Goal: Task Accomplishment & Management: Manage account settings

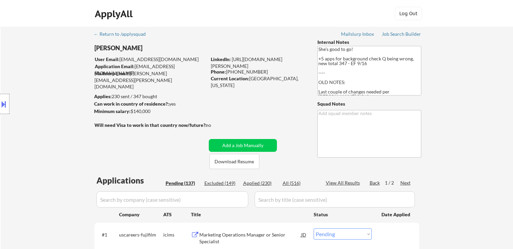
select select ""pending""
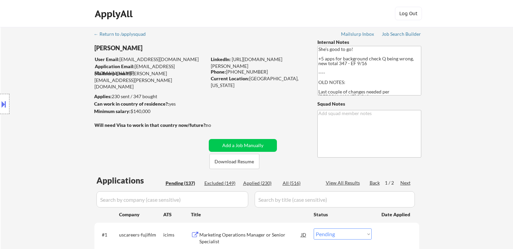
select select ""pending""
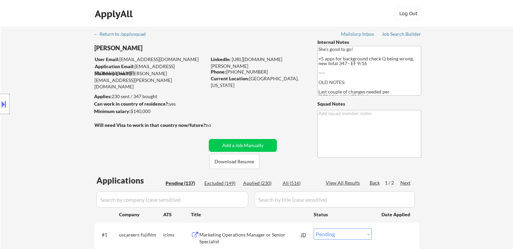
select select ""pending""
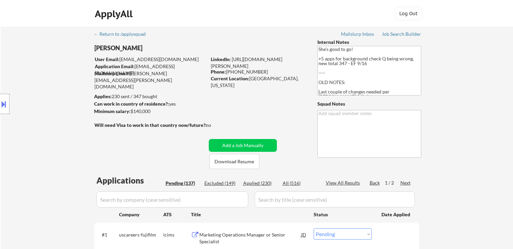
select select ""pending""
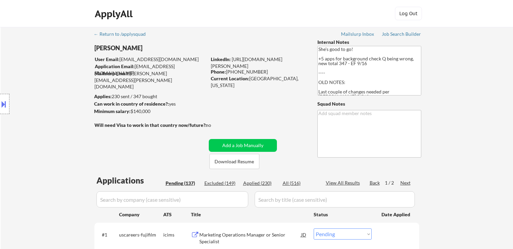
select select ""pending""
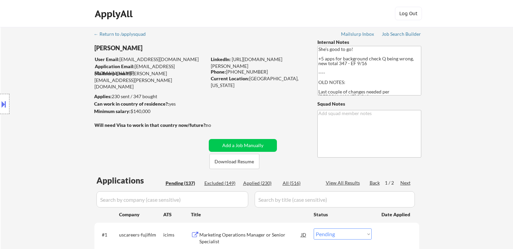
select select ""pending""
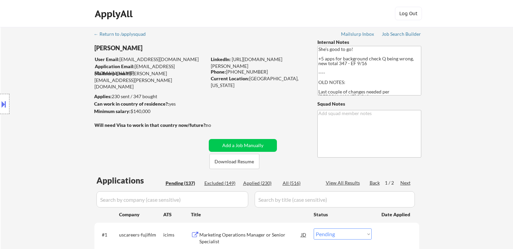
select select ""pending""
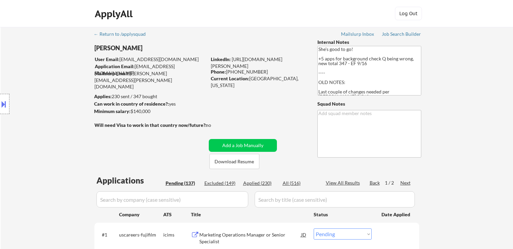
select select ""pending""
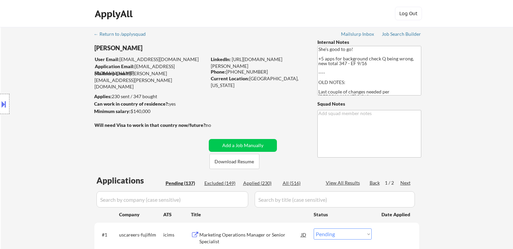
select select ""pending""
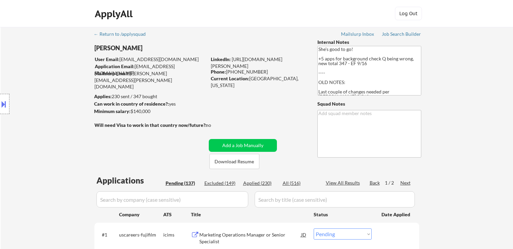
select select ""pending""
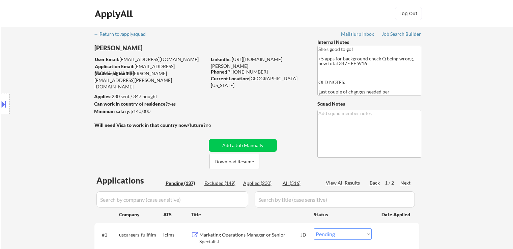
select select ""pending""
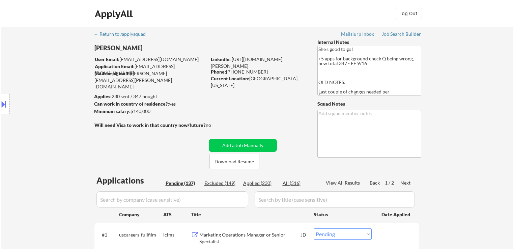
select select ""pending""
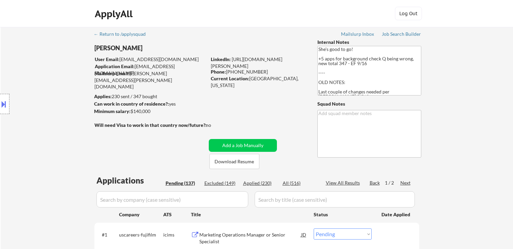
select select ""pending""
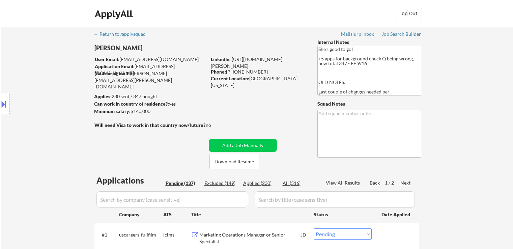
select select ""pending""
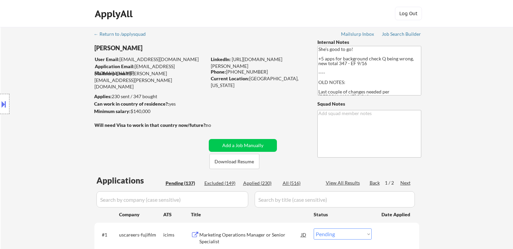
select select ""pending""
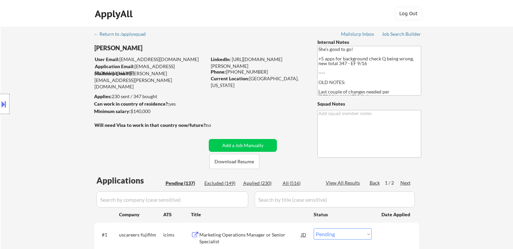
select select ""pending""
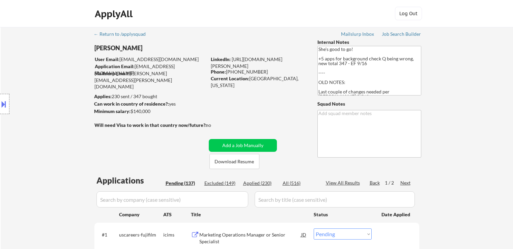
select select ""pending""
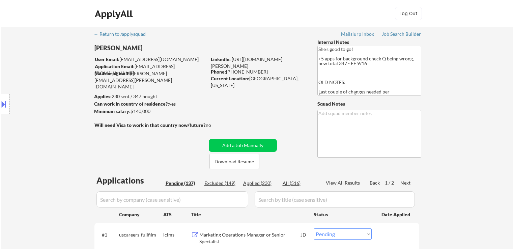
select select ""pending""
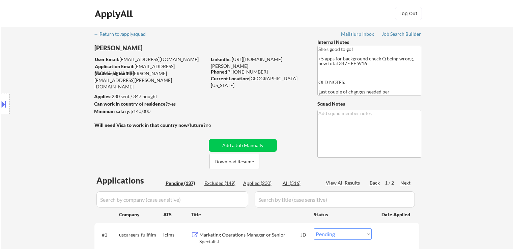
select select ""pending""
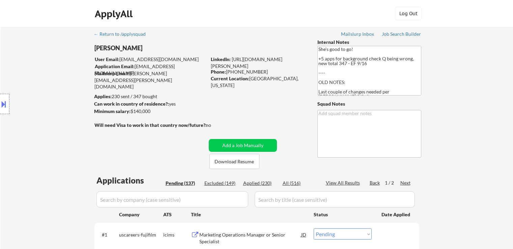
select select ""pending""
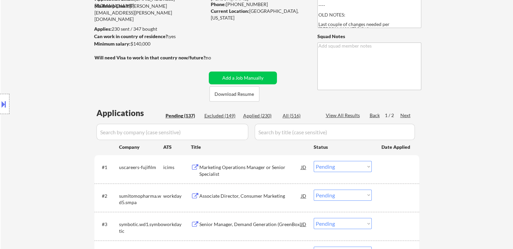
scroll to position [67, 0]
click at [259, 116] on div "Applied (230)" at bounding box center [260, 115] width 34 height 7
select select ""applied""
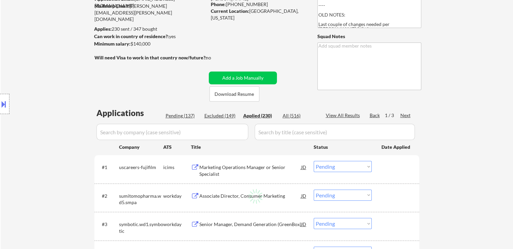
select select ""applied""
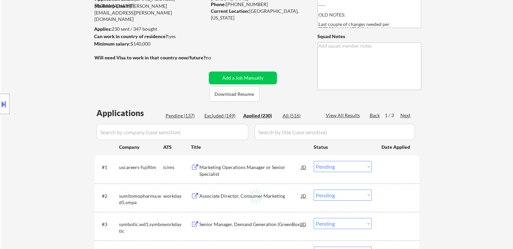
select select ""applied""
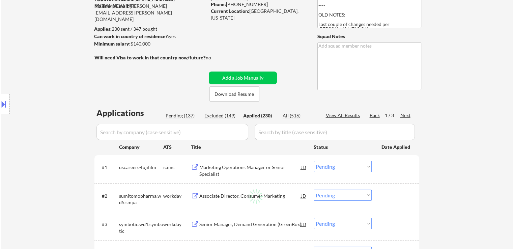
select select ""applied""
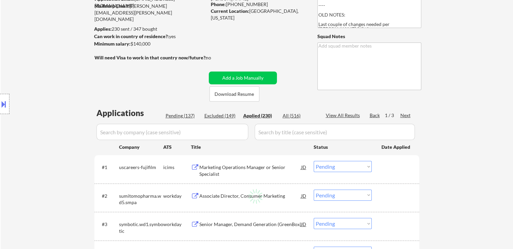
select select ""applied""
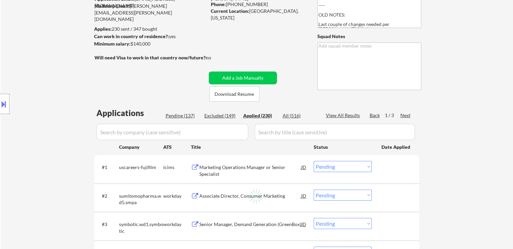
select select ""applied""
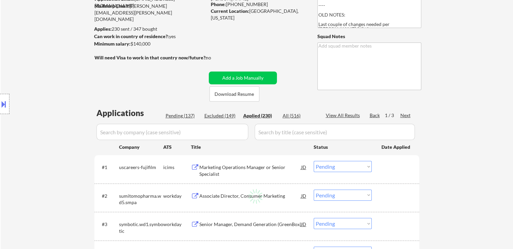
select select ""applied""
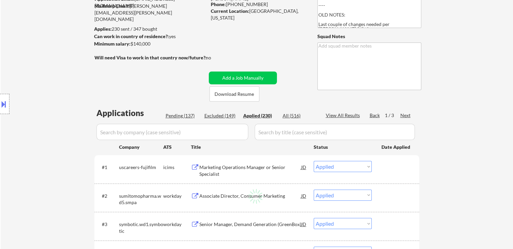
select select ""applied""
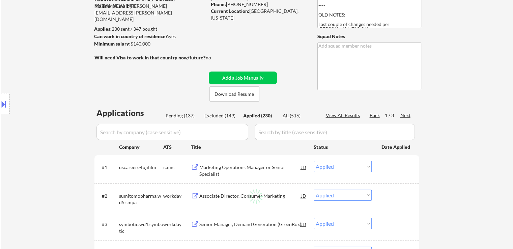
select select ""applied""
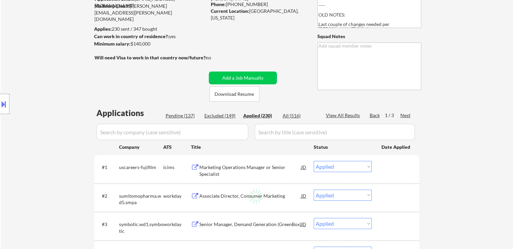
select select ""applied""
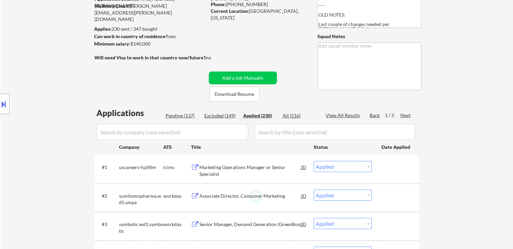
select select ""applied""
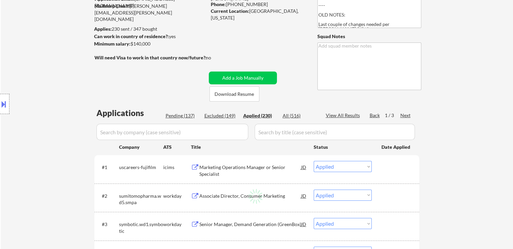
select select ""applied""
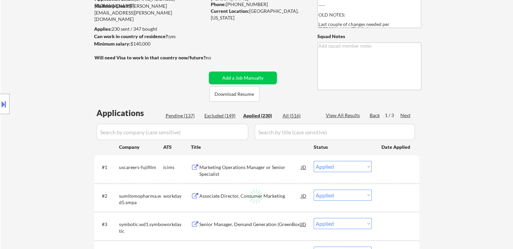
select select ""applied""
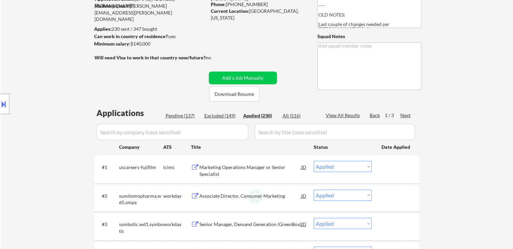
select select ""applied""
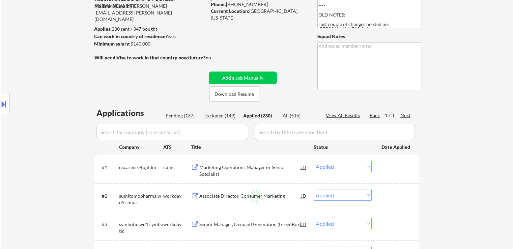
select select ""applied""
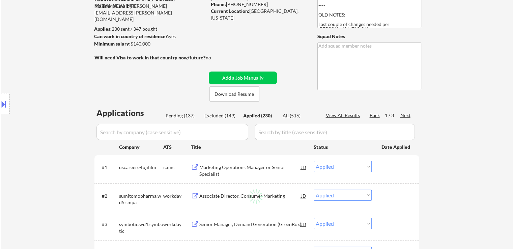
select select ""applied""
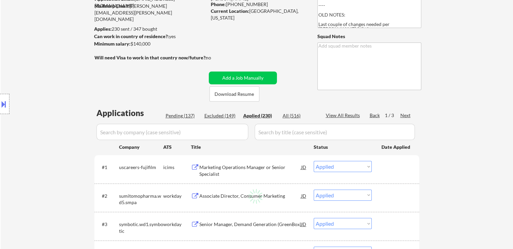
select select ""applied""
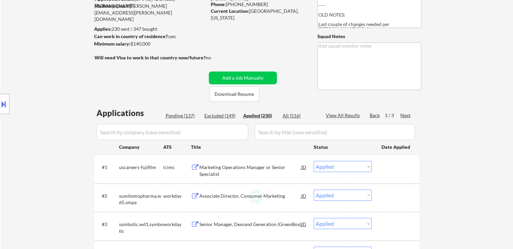
select select ""applied""
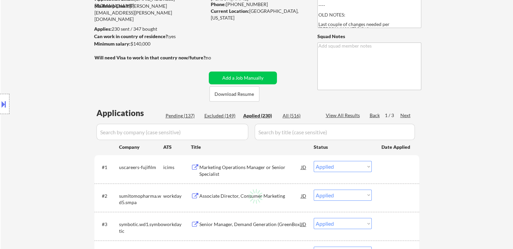
select select ""applied""
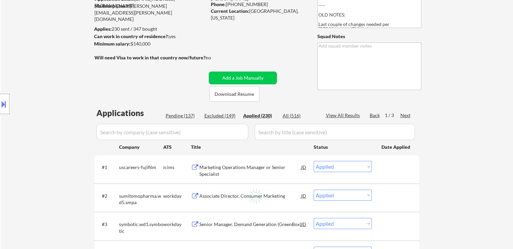
select select ""applied""
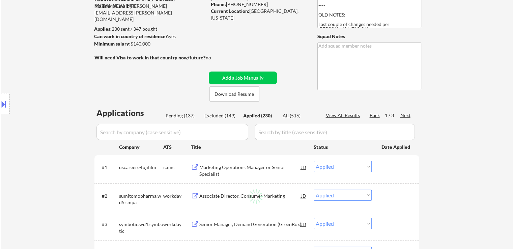
select select ""applied""
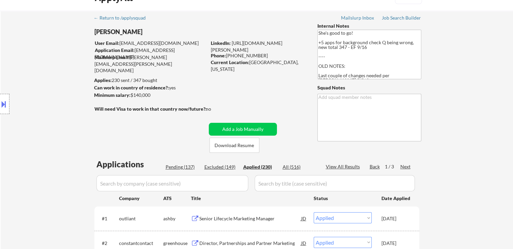
scroll to position [0, 0]
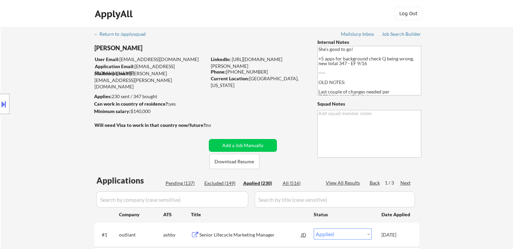
drag, startPoint x: 40, startPoint y: 125, endPoint x: 53, endPoint y: 124, distance: 12.5
click at [40, 125] on div "Location Inclusions: [GEOGRAPHIC_DATA], [GEOGRAPHIC_DATA] [GEOGRAPHIC_DATA], [G…" at bounding box center [60, 103] width 121 height 125
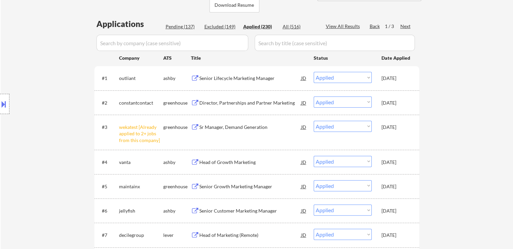
scroll to position [169, 0]
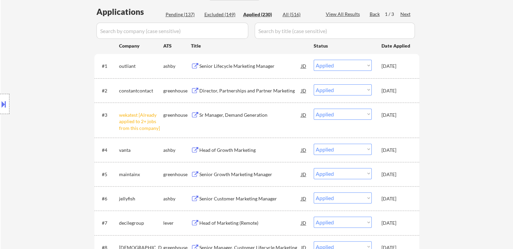
click at [175, 15] on div "Pending (137)" at bounding box center [183, 14] width 34 height 7
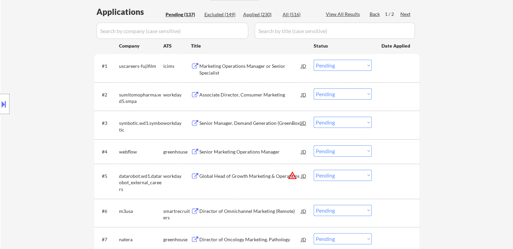
click at [55, 81] on div "Location Inclusions: [GEOGRAPHIC_DATA], [GEOGRAPHIC_DATA] [GEOGRAPHIC_DATA], [G…" at bounding box center [60, 103] width 121 height 125
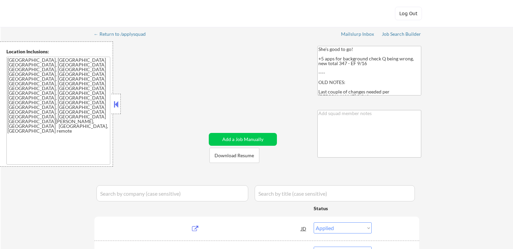
select select ""applied""
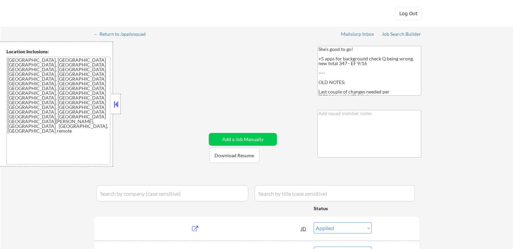
select select ""applied""
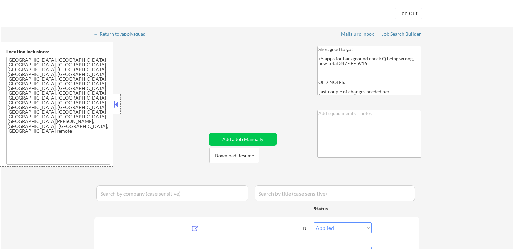
select select ""applied""
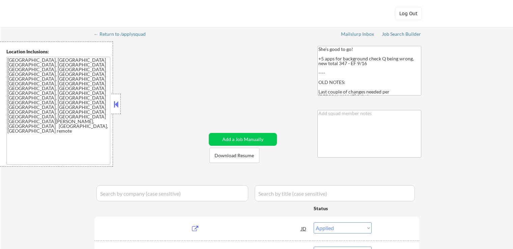
select select ""applied""
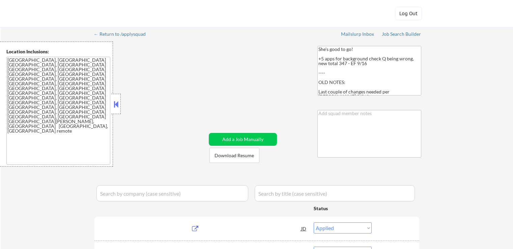
select select ""applied""
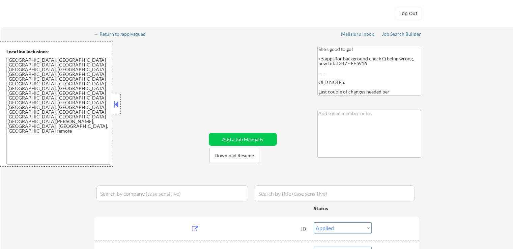
select select ""applied""
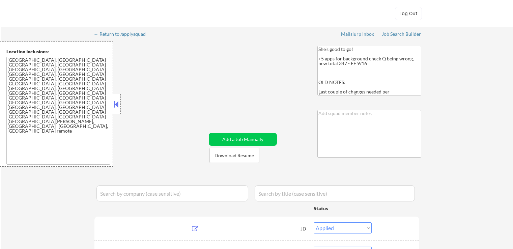
select select ""applied""
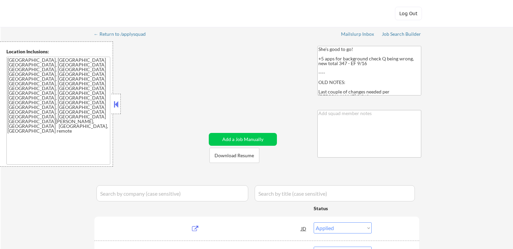
select select ""applied""
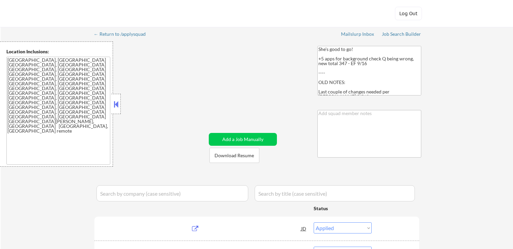
select select ""applied""
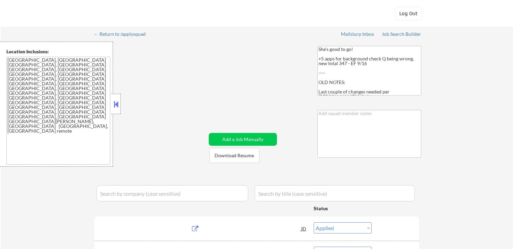
select select ""applied""
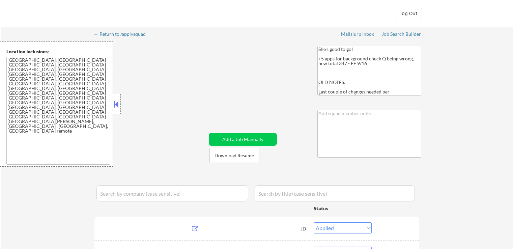
select select ""applied""
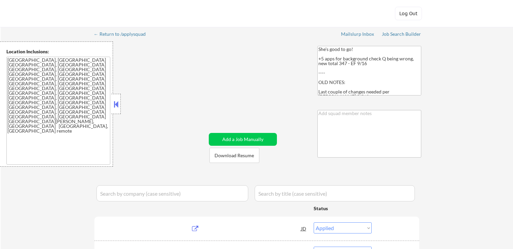
select select ""applied""
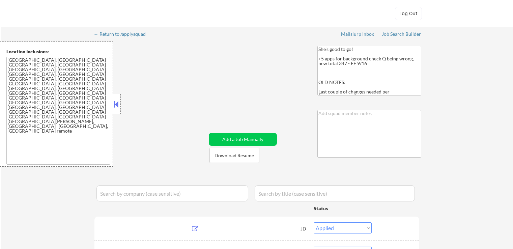
select select ""applied""
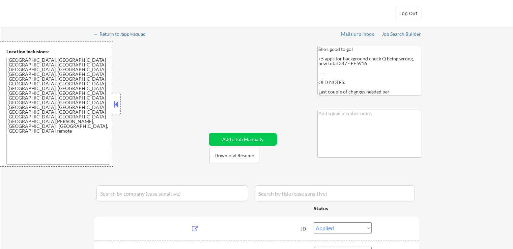
select select ""applied""
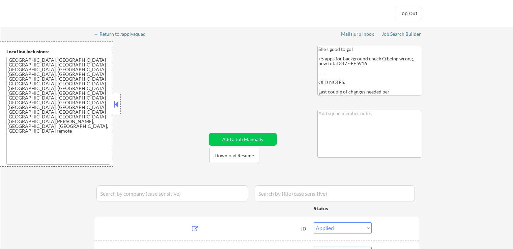
select select ""applied""
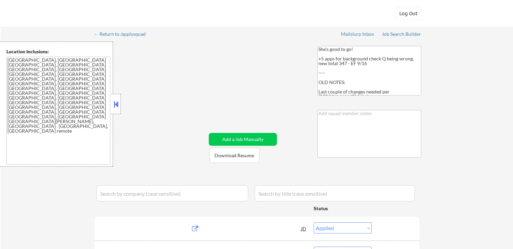
select select ""applied""
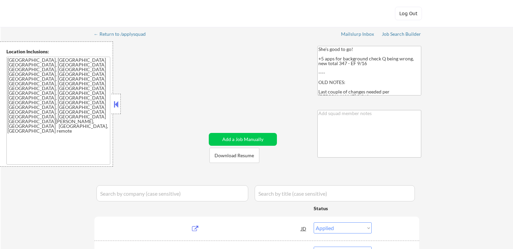
select select ""applied""
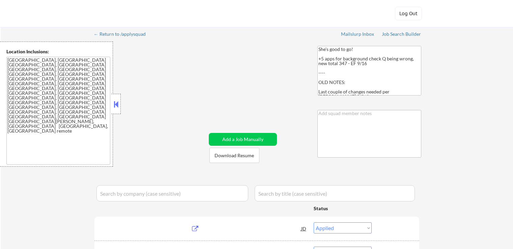
select select ""applied""
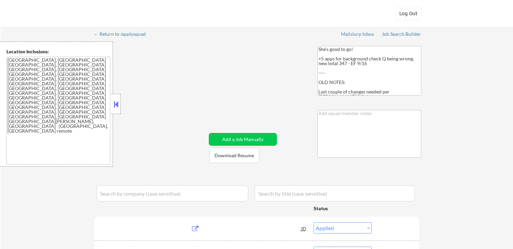
select select ""applied""
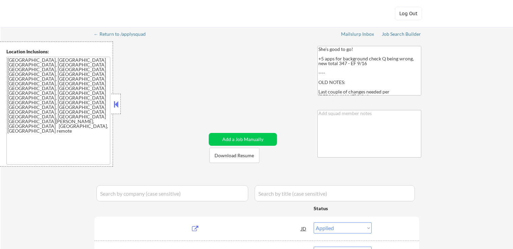
select select ""applied""
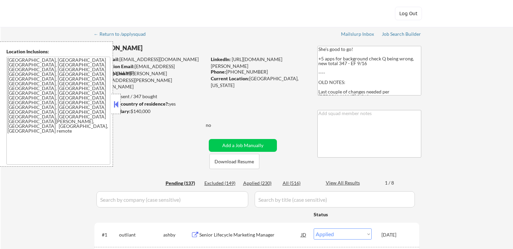
select select ""pending""
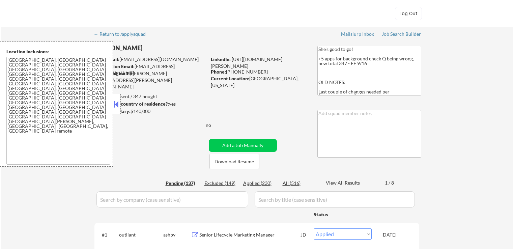
select select ""pending""
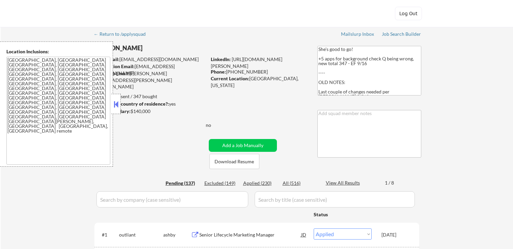
select select ""pending""
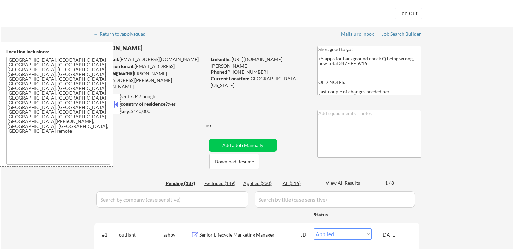
select select ""pending""
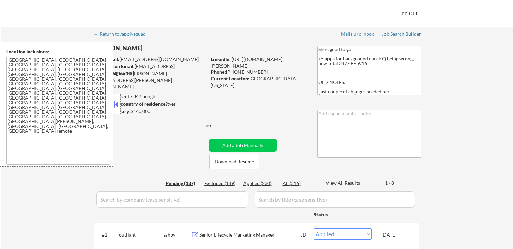
select select ""pending""
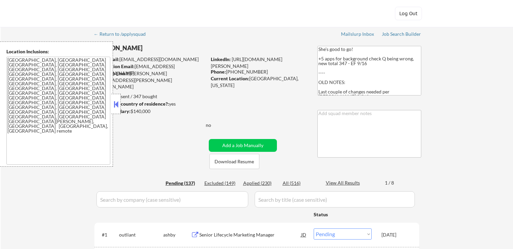
select select ""pending""
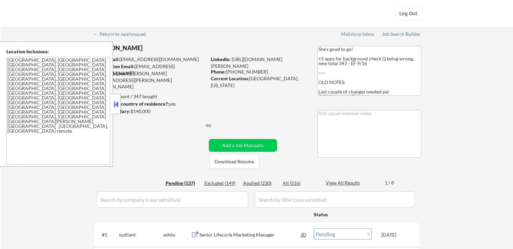
select select ""pending""
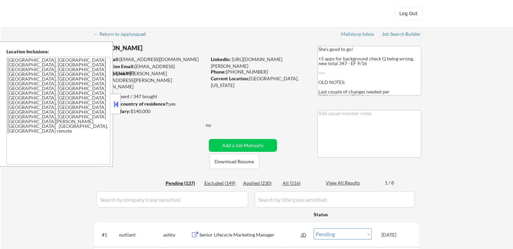
select select ""pending""
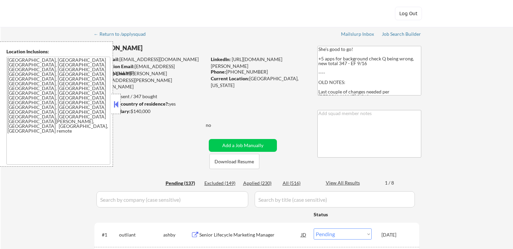
select select ""pending""
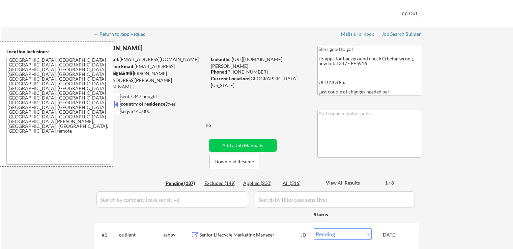
select select ""pending""
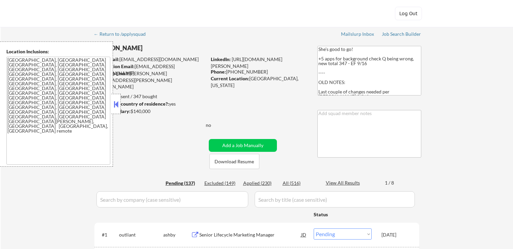
select select ""pending""
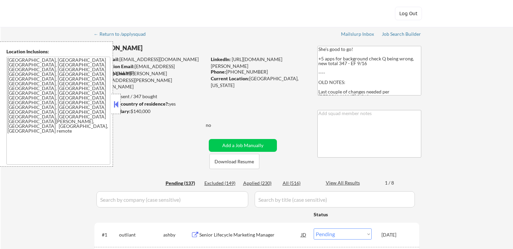
select select ""pending""
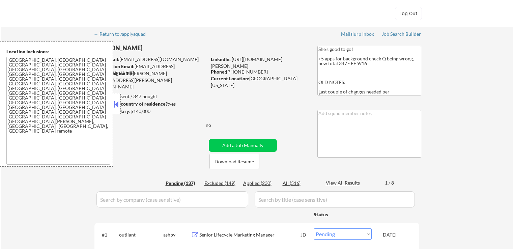
select select ""pending""
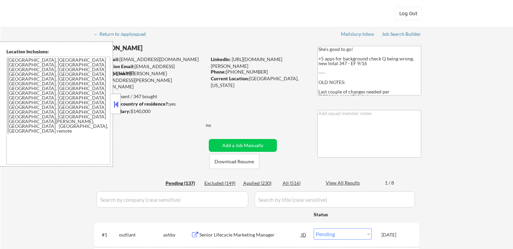
select select ""pending""
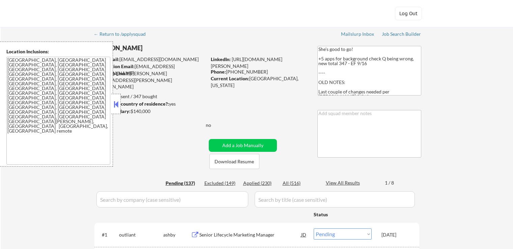
select select ""pending""
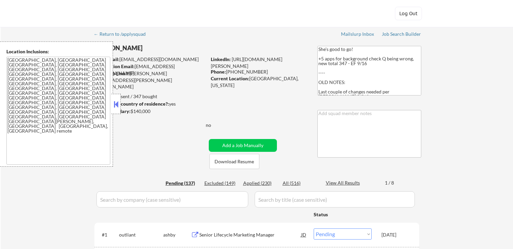
select select ""pending""
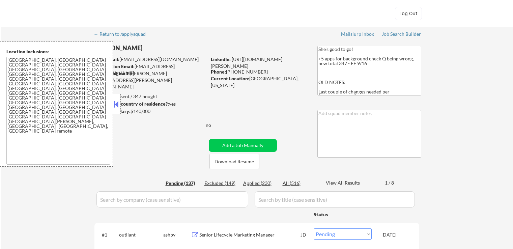
select select ""pending""
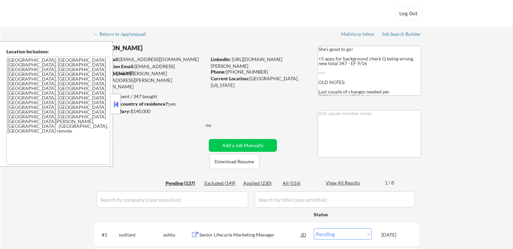
select select ""pending""
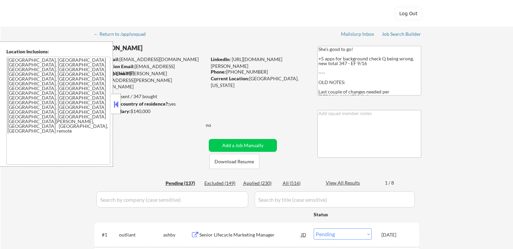
select select ""pending""
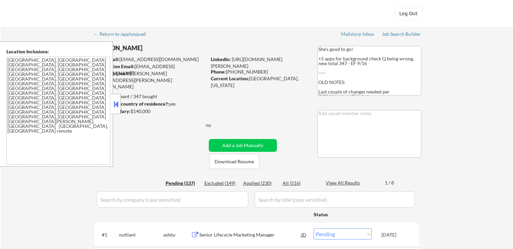
select select ""pending""
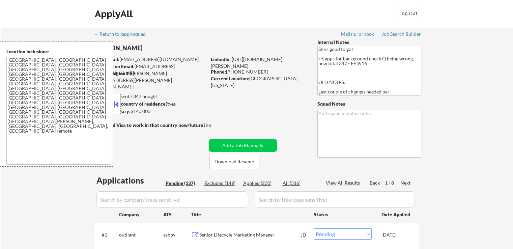
scroll to position [135, 0]
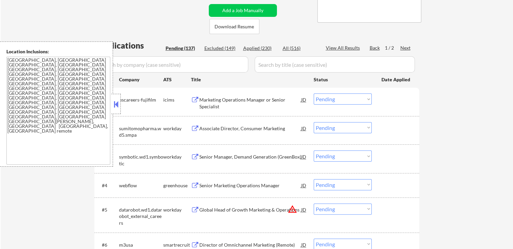
click at [112, 105] on div at bounding box center [115, 104] width 9 height 20
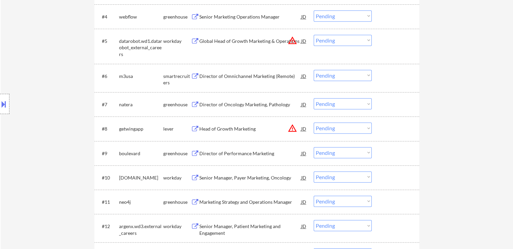
drag, startPoint x: 3, startPoint y: 96, endPoint x: 219, endPoint y: 151, distance: 223.2
click at [4, 96] on div at bounding box center [4, 104] width 9 height 20
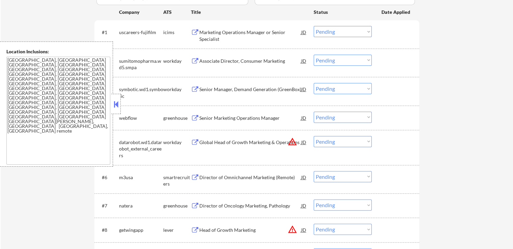
click at [117, 104] on button at bounding box center [115, 104] width 7 height 10
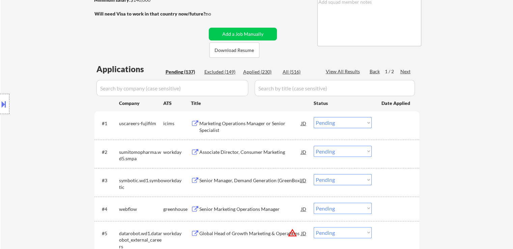
scroll to position [67, 0]
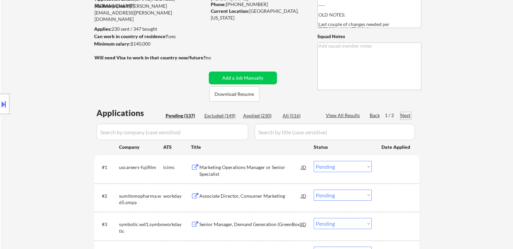
click at [408, 117] on div "Next" at bounding box center [405, 115] width 11 height 7
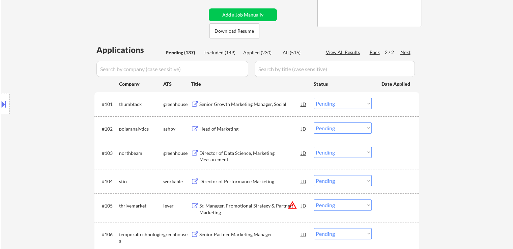
scroll to position [135, 0]
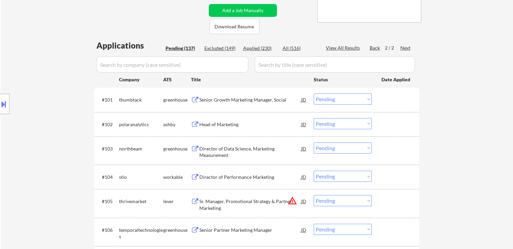
click at [78, 118] on div "Location Inclusions: [GEOGRAPHIC_DATA], [GEOGRAPHIC_DATA] [GEOGRAPHIC_DATA], [G…" at bounding box center [60, 103] width 121 height 125
click at [226, 101] on div "Senior Growth Marketing Manager, Social" at bounding box center [250, 99] width 102 height 7
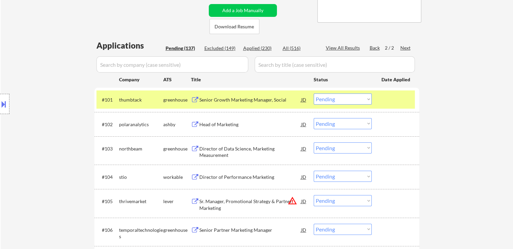
click at [221, 127] on div "Head of Marketing" at bounding box center [250, 124] width 102 height 12
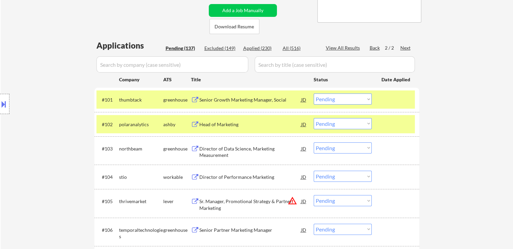
click at [224, 150] on div "Director of Data Science, Marketing Measurement" at bounding box center [250, 151] width 102 height 13
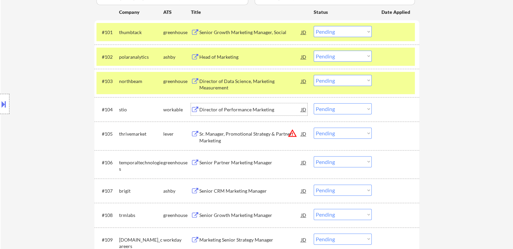
drag, startPoint x: 222, startPoint y: 110, endPoint x: 226, endPoint y: 119, distance: 10.0
click at [222, 110] on div "Director of Performance Marketing" at bounding box center [250, 109] width 102 height 7
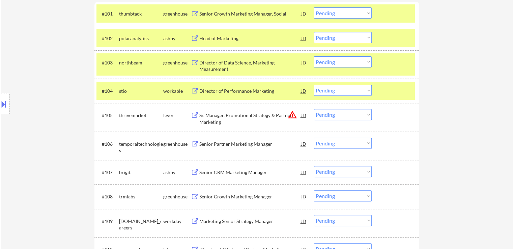
scroll to position [236, 0]
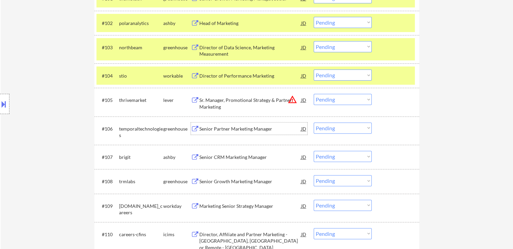
click at [224, 129] on div "Senior Partner Marketing Manager" at bounding box center [250, 128] width 102 height 7
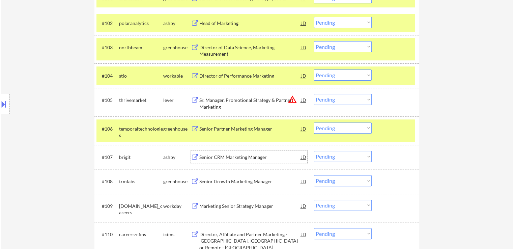
click at [222, 158] on div "Senior CRM Marketing Manager" at bounding box center [250, 157] width 102 height 7
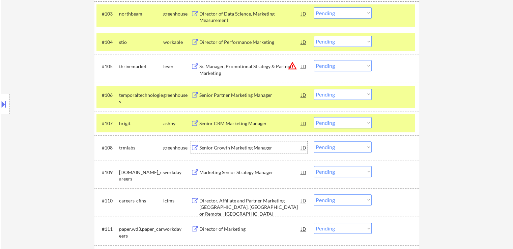
drag, startPoint x: 228, startPoint y: 148, endPoint x: 226, endPoint y: 163, distance: 15.1
click at [228, 148] on div "Senior Growth Marketing Manager" at bounding box center [250, 147] width 102 height 7
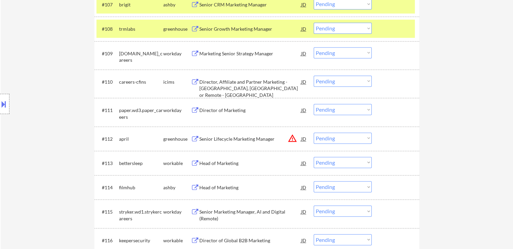
scroll to position [405, 0]
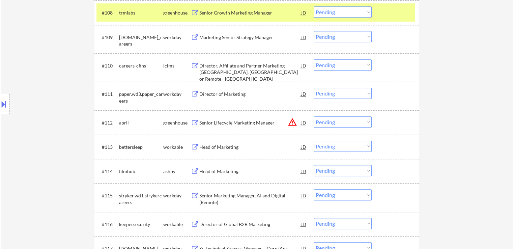
click at [219, 145] on div "Head of Marketing" at bounding box center [250, 147] width 102 height 7
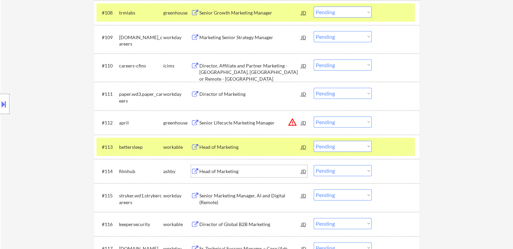
drag, startPoint x: 219, startPoint y: 167, endPoint x: 246, endPoint y: 147, distance: 33.5
click at [220, 167] on div "Head of Marketing" at bounding box center [250, 171] width 102 height 12
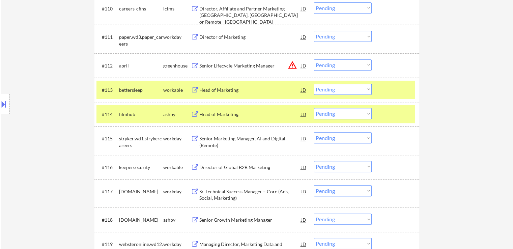
scroll to position [472, 0]
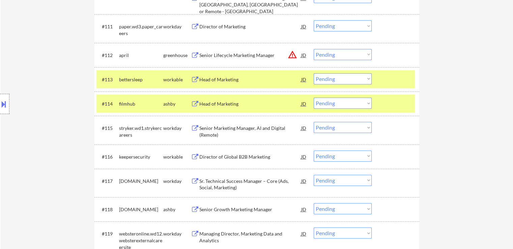
click at [216, 159] on div "Director of Global B2B Marketing" at bounding box center [250, 156] width 102 height 7
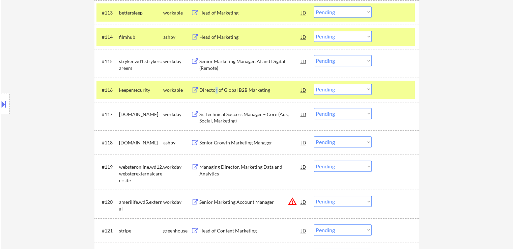
scroll to position [540, 0]
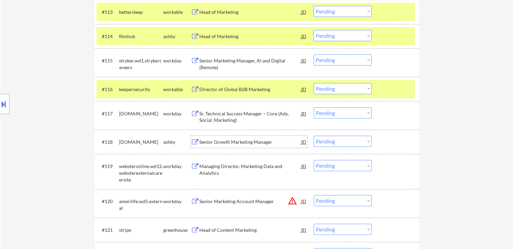
click at [213, 144] on div "Senior Growth Marketing Manager" at bounding box center [250, 142] width 102 height 7
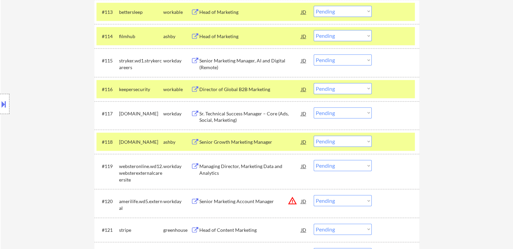
scroll to position [110, 0]
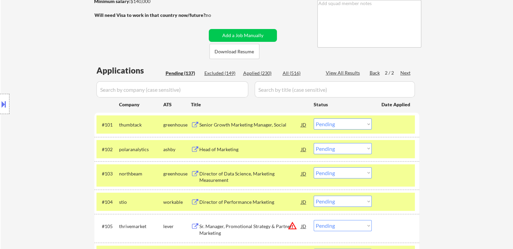
drag, startPoint x: 349, startPoint y: 126, endPoint x: 340, endPoint y: 123, distance: 9.7
click at [349, 124] on select "Choose an option... Pending Applied Excluded (Questions) Excluded (Expired) Exc…" at bounding box center [343, 123] width 58 height 11
click at [314, 118] on select "Choose an option... Pending Applied Excluded (Questions) Excluded (Expired) Exc…" at bounding box center [343, 123] width 58 height 11
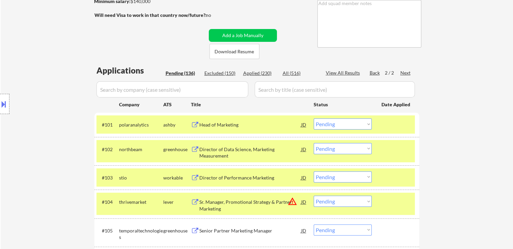
drag, startPoint x: 0, startPoint y: 102, endPoint x: 17, endPoint y: 123, distance: 27.3
click at [0, 102] on button at bounding box center [3, 103] width 7 height 11
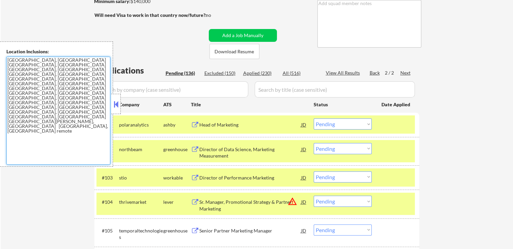
drag, startPoint x: 108, startPoint y: 79, endPoint x: 0, endPoint y: 52, distance: 111.6
click at [0, 52] on div "Location Inclusions: [GEOGRAPHIC_DATA], [GEOGRAPHIC_DATA] [GEOGRAPHIC_DATA], [G…" at bounding box center [56, 103] width 113 height 125
click at [53, 103] on textarea "[GEOGRAPHIC_DATA], [GEOGRAPHIC_DATA] [GEOGRAPHIC_DATA], [GEOGRAPHIC_DATA] [GEOG…" at bounding box center [58, 111] width 104 height 108
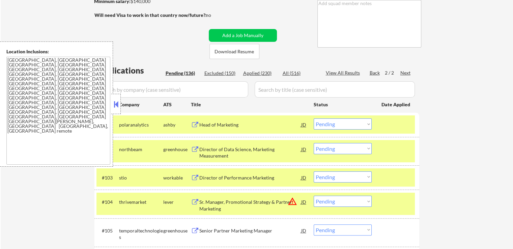
drag, startPoint x: 360, startPoint y: 149, endPoint x: 358, endPoint y: 152, distance: 4.1
click at [360, 149] on select "Choose an option... Pending Applied Excluded (Questions) Excluded (Expired) Exc…" at bounding box center [343, 148] width 58 height 11
click at [314, 143] on select "Choose an option... Pending Applied Excluded (Questions) Excluded (Expired) Exc…" at bounding box center [343, 148] width 58 height 11
drag, startPoint x: 114, startPoint y: 107, endPoint x: 124, endPoint y: 3, distance: 104.7
click at [115, 104] on button at bounding box center [115, 104] width 7 height 10
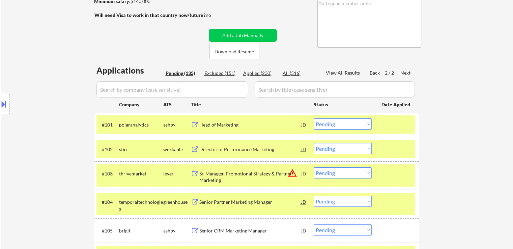
click at [347, 129] on select "Choose an option... Pending Applied Excluded (Questions) Excluded (Expired) Exc…" at bounding box center [343, 123] width 58 height 11
click at [314, 118] on select "Choose an option... Pending Applied Excluded (Questions) Excluded (Expired) Exc…" at bounding box center [343, 123] width 58 height 11
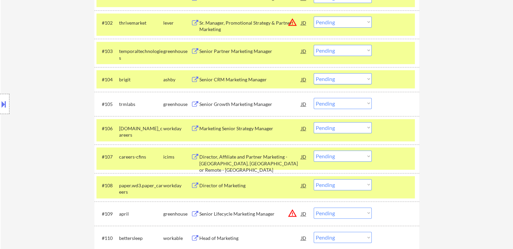
scroll to position [259, 0]
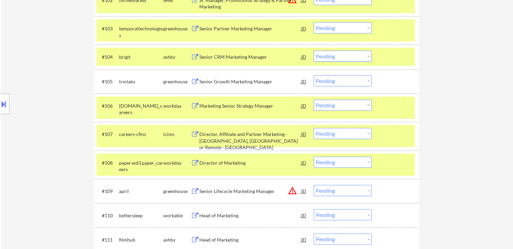
click at [334, 56] on select "Choose an option... Pending Applied Excluded (Questions) Excluded (Expired) Exc…" at bounding box center [343, 56] width 58 height 11
click at [314, 51] on select "Choose an option... Pending Applied Excluded (Questions) Excluded (Expired) Exc…" at bounding box center [343, 56] width 58 height 11
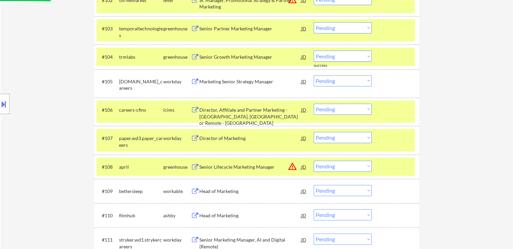
click at [339, 27] on select "Choose an option... Pending Applied Excluded (Questions) Excluded (Expired) Exc…" at bounding box center [343, 27] width 58 height 11
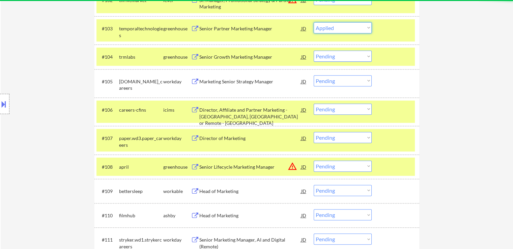
click at [314, 22] on select "Choose an option... Pending Applied Excluded (Questions) Excluded (Expired) Exc…" at bounding box center [343, 27] width 58 height 11
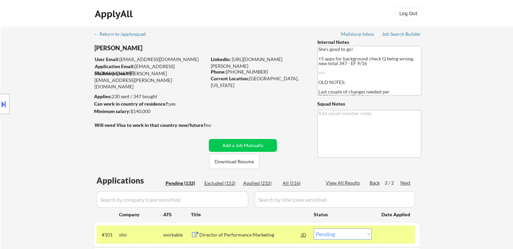
scroll to position [163, 0]
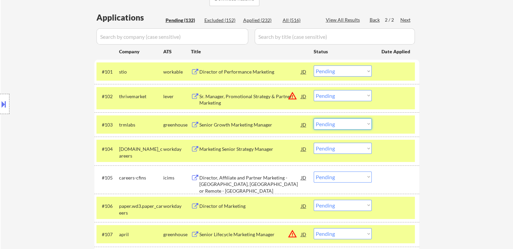
click at [327, 123] on select "Choose an option... Pending Applied Excluded (Questions) Excluded (Expired) Exc…" at bounding box center [343, 123] width 58 height 11
click at [314, 118] on select "Choose an option... Pending Applied Excluded (Questions) Excluded (Expired) Exc…" at bounding box center [343, 123] width 58 height 11
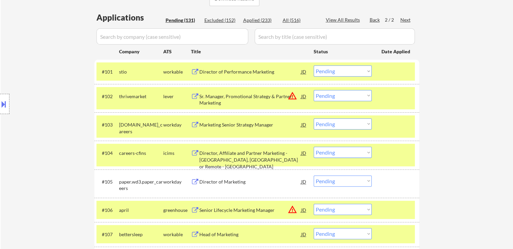
scroll to position [297, 0]
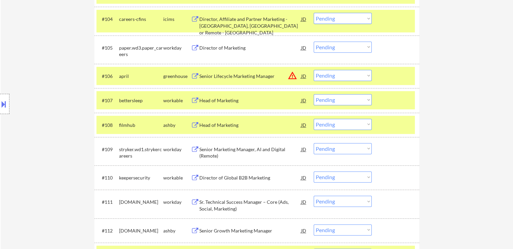
click at [325, 124] on select "Choose an option... Pending Applied Excluded (Questions) Excluded (Expired) Exc…" at bounding box center [343, 124] width 58 height 11
click at [314, 119] on select "Choose an option... Pending Applied Excluded (Questions) Excluded (Expired) Exc…" at bounding box center [343, 124] width 58 height 11
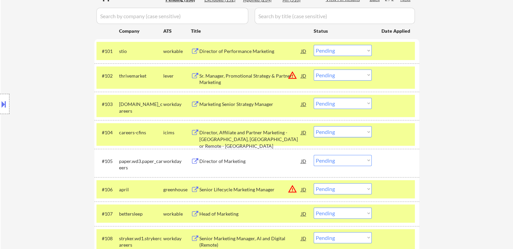
scroll to position [270, 0]
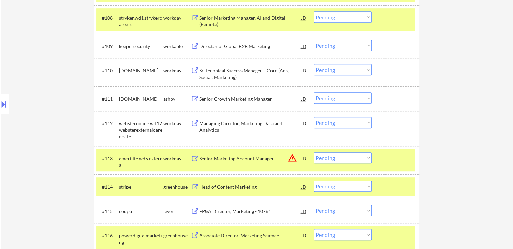
scroll to position [438, 0]
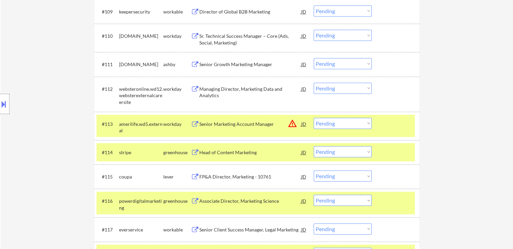
click at [230, 65] on div "Senior Growth Marketing Manager" at bounding box center [250, 64] width 102 height 7
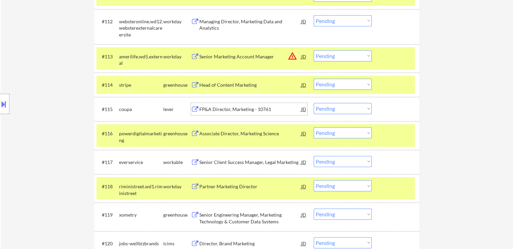
click at [225, 106] on div "FP&A Director, Marketing - 10761" at bounding box center [250, 109] width 102 height 12
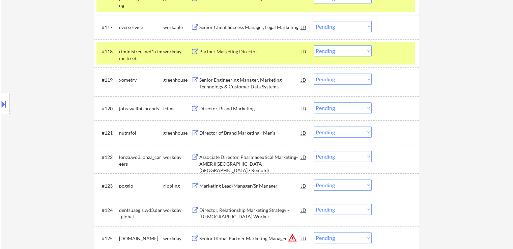
click at [227, 26] on div "Senior Client Success Manager, Legal Marketing" at bounding box center [250, 27] width 102 height 7
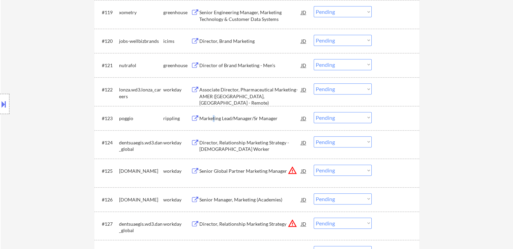
click at [213, 117] on div "Marketing Lead/Manager/Sr Manager" at bounding box center [250, 118] width 102 height 7
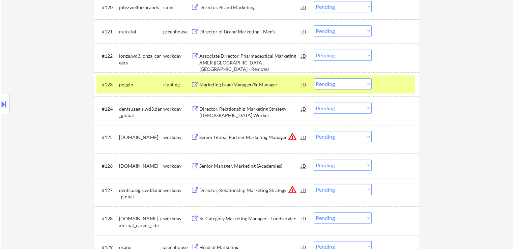
click at [239, 30] on div "Director of Brand Marketing - Men's" at bounding box center [250, 31] width 102 height 7
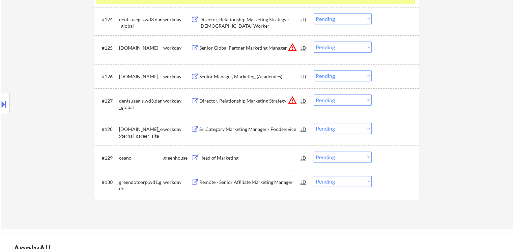
scroll to position [843, 0]
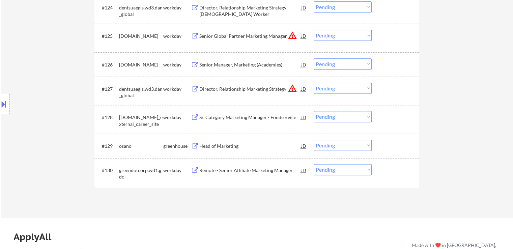
click at [216, 147] on div "Head of Marketing" at bounding box center [250, 146] width 102 height 12
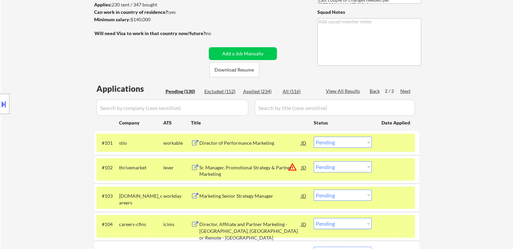
scroll to position [0, 0]
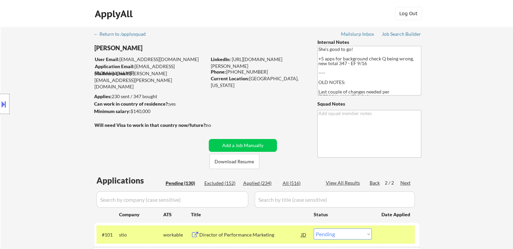
click at [373, 180] on div "Back" at bounding box center [375, 182] width 11 height 7
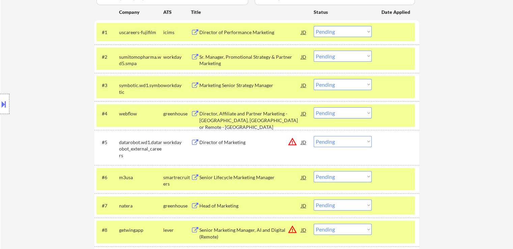
scroll to position [303, 0]
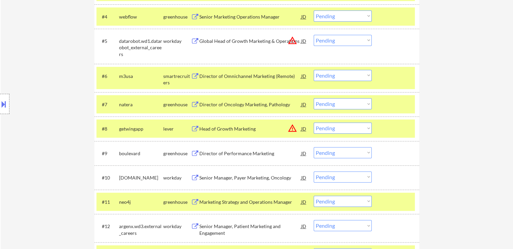
click at [229, 75] on div "Director of Omnichannel Marketing (Remote)" at bounding box center [250, 76] width 102 height 7
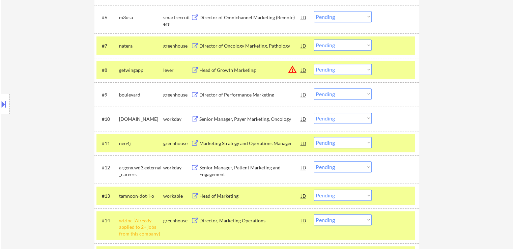
scroll to position [371, 0]
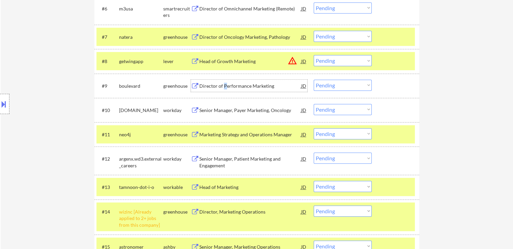
drag, startPoint x: 225, startPoint y: 83, endPoint x: 226, endPoint y: 116, distance: 33.1
click at [225, 83] on div "Director of Performance Marketing" at bounding box center [250, 86] width 102 height 7
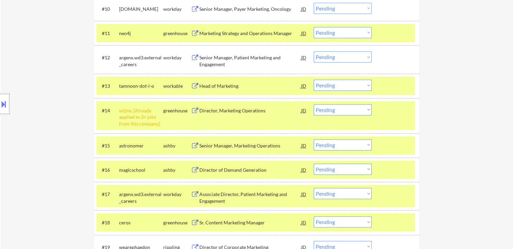
click at [219, 79] on div "#13 tamnoon-dot-i-o workable Head of Marketing JD warning_amber Choose an optio…" at bounding box center [255, 86] width 318 height 18
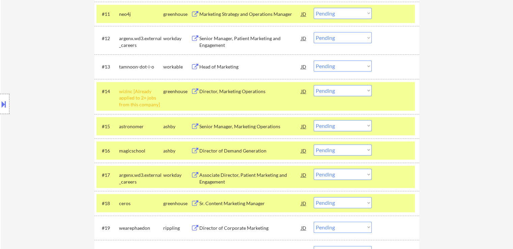
scroll to position [540, 0]
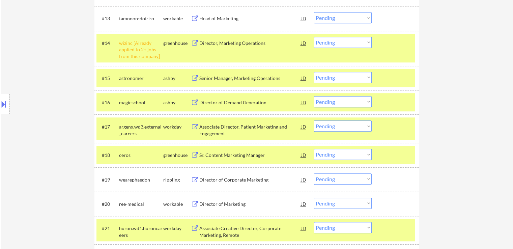
click at [221, 152] on div "Sr. Content Marketing Manager" at bounding box center [250, 155] width 102 height 7
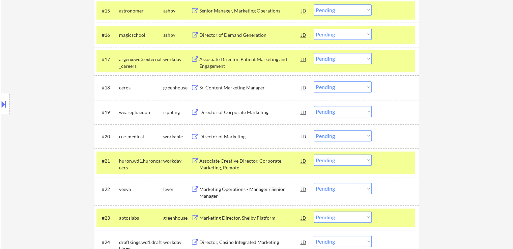
click at [218, 138] on div "Director of Marketing" at bounding box center [250, 136] width 102 height 7
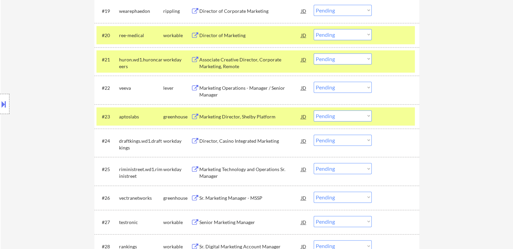
click at [214, 90] on div "Marketing Operations - Manager / Senior Manager" at bounding box center [250, 91] width 102 height 13
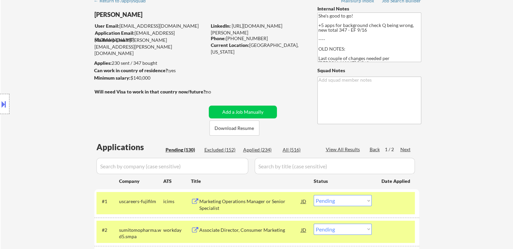
scroll to position [34, 0]
drag, startPoint x: 401, startPoint y: 145, endPoint x: 394, endPoint y: 155, distance: 12.0
click at [405, 148] on div "Next" at bounding box center [405, 149] width 11 height 7
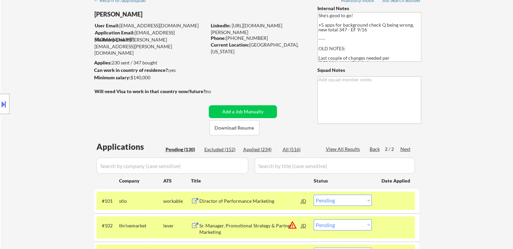
scroll to position [490, 0]
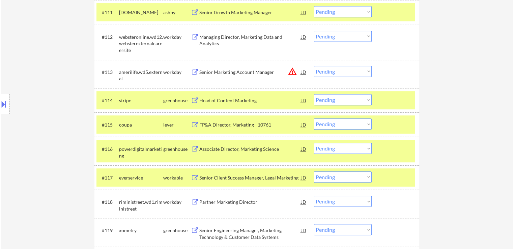
drag, startPoint x: 333, startPoint y: 124, endPoint x: 322, endPoint y: 128, distance: 12.1
click at [333, 124] on select "Choose an option... Pending Applied Excluded (Questions) Excluded (Expired) Exc…" at bounding box center [343, 123] width 58 height 11
click at [314, 118] on select "Choose an option... Pending Applied Excluded (Questions) Excluded (Expired) Exc…" at bounding box center [343, 123] width 58 height 11
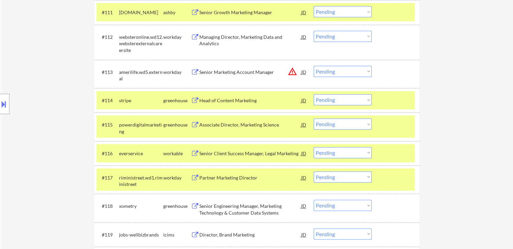
scroll to position [624, 0]
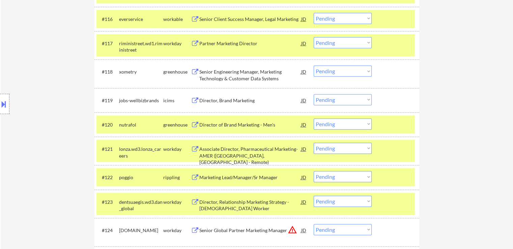
click at [337, 122] on select "Choose an option... Pending Applied Excluded (Questions) Excluded (Expired) Exc…" at bounding box center [343, 123] width 58 height 11
click at [314, 118] on select "Choose an option... Pending Applied Excluded (Questions) Excluded (Expired) Exc…" at bounding box center [343, 123] width 58 height 11
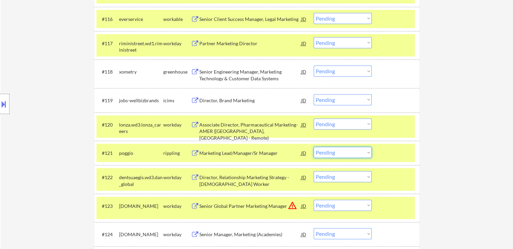
click at [360, 150] on select "Choose an option... Pending Applied Excluded (Questions) Excluded (Expired) Exc…" at bounding box center [343, 152] width 58 height 11
click at [314, 147] on select "Choose an option... Pending Applied Excluded (Questions) Excluded (Expired) Exc…" at bounding box center [343, 152] width 58 height 11
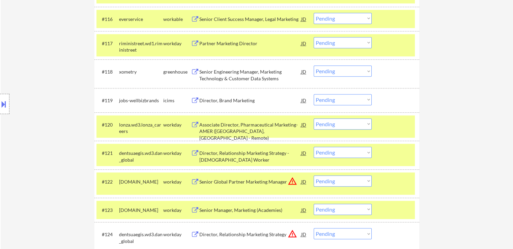
scroll to position [791, 0]
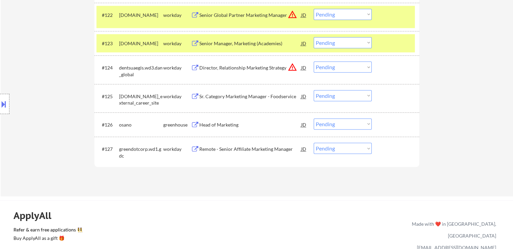
drag, startPoint x: 343, startPoint y: 122, endPoint x: 341, endPoint y: 128, distance: 6.9
click at [343, 122] on select "Choose an option... Pending Applied Excluded (Questions) Excluded (Expired) Exc…" at bounding box center [343, 123] width 58 height 11
click at [314, 118] on select "Choose an option... Pending Applied Excluded (Questions) Excluded (Expired) Exc…" at bounding box center [343, 123] width 58 height 11
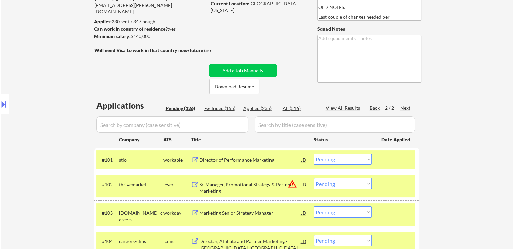
scroll to position [0, 0]
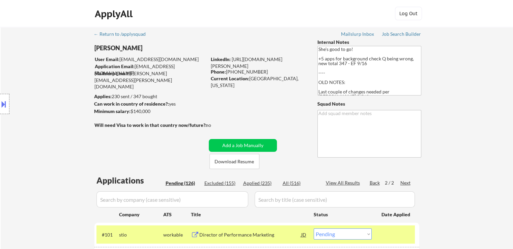
click at [374, 183] on div "Back" at bounding box center [375, 182] width 11 height 7
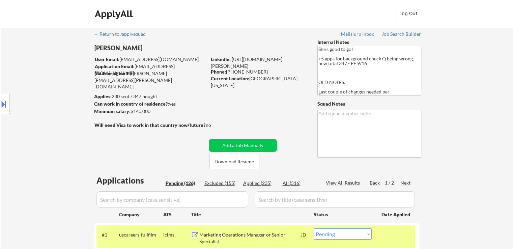
scroll to position [255, 0]
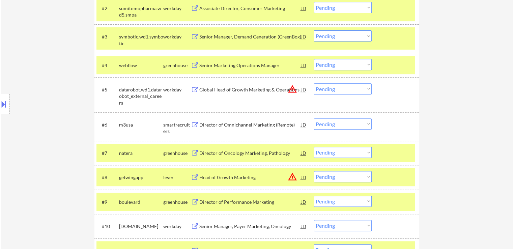
click at [215, 124] on div "Director of Omnichannel Marketing (Remote)" at bounding box center [250, 124] width 102 height 7
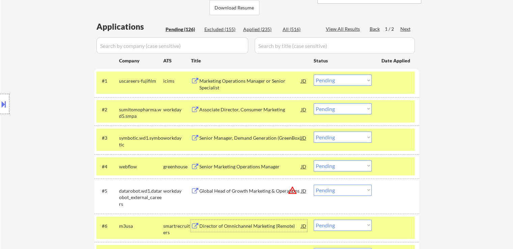
scroll to position [0, 0]
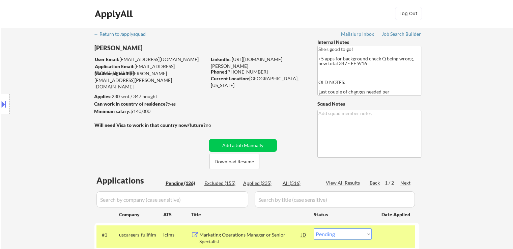
drag, startPoint x: 151, startPoint y: 109, endPoint x: 131, endPoint y: 112, distance: 20.5
click at [131, 112] on div "Minimum salary: $140,000" at bounding box center [150, 111] width 112 height 7
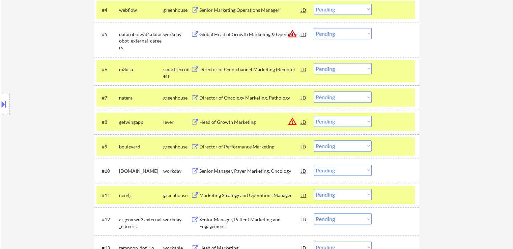
scroll to position [337, 0]
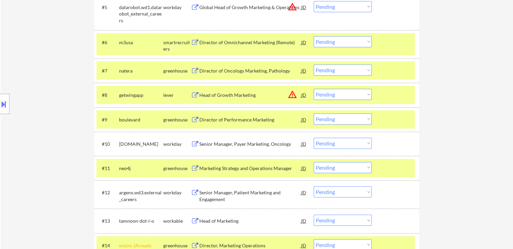
click at [338, 41] on select "Choose an option... Pending Applied Excluded (Questions) Excluded (Expired) Exc…" at bounding box center [343, 41] width 58 height 11
click at [314, 36] on select "Choose an option... Pending Applied Excluded (Questions) Excluded (Expired) Exc…" at bounding box center [343, 41] width 58 height 11
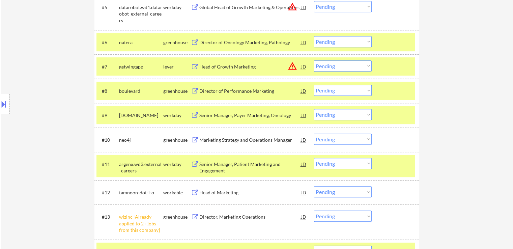
click at [327, 89] on select "Choose an option... Pending Applied Excluded (Questions) Excluded (Expired) Exc…" at bounding box center [343, 90] width 58 height 11
click at [314, 85] on select "Choose an option... Pending Applied Excluded (Questions) Excluded (Expired) Exc…" at bounding box center [343, 90] width 58 height 11
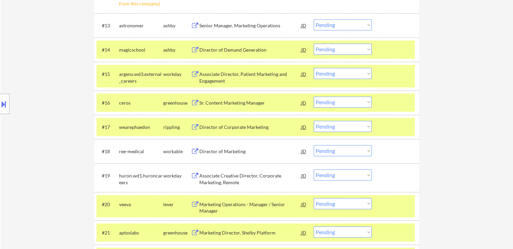
scroll to position [551, 0]
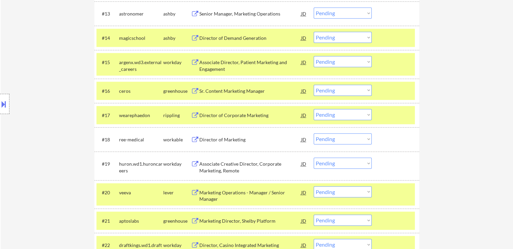
drag, startPoint x: 332, startPoint y: 92, endPoint x: 309, endPoint y: 200, distance: 109.8
click at [332, 92] on select "Choose an option... Pending Applied Excluded (Questions) Excluded (Expired) Exc…" at bounding box center [343, 90] width 58 height 11
click at [314, 85] on select "Choose an option... Pending Applied Excluded (Questions) Excluded (Expired) Exc…" at bounding box center [343, 90] width 58 height 11
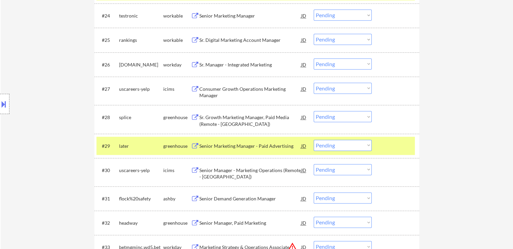
scroll to position [854, 0]
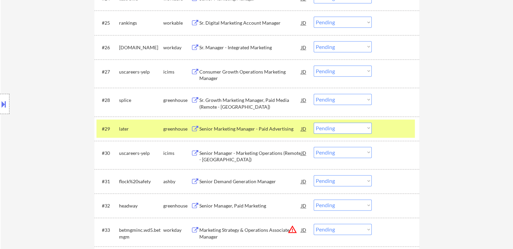
click at [232, 180] on div "Senior Demand Generation Manager" at bounding box center [250, 181] width 102 height 7
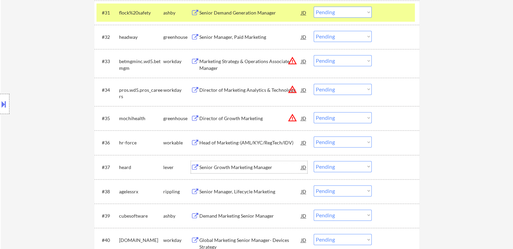
click at [215, 167] on div "Senior Growth Marketing Manager" at bounding box center [250, 167] width 102 height 7
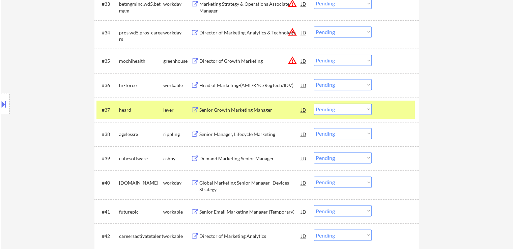
scroll to position [1090, 0]
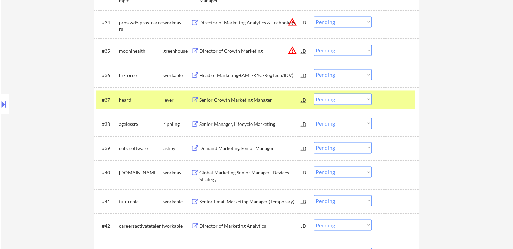
click at [220, 145] on div "Demand Marketing Senior Manager" at bounding box center [250, 148] width 102 height 7
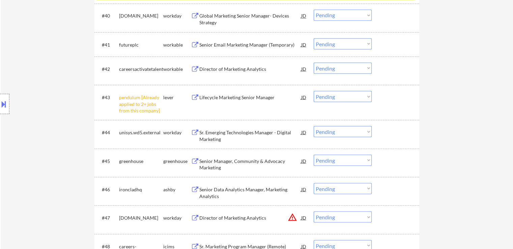
scroll to position [1259, 0]
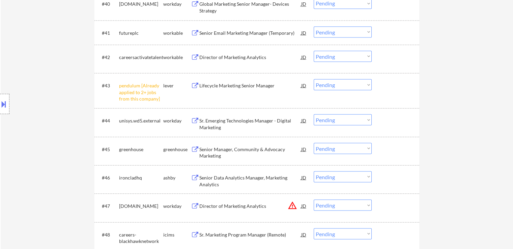
click at [219, 179] on div "Senior Data Analytics Manager, Marketing Analytics" at bounding box center [250, 180] width 102 height 13
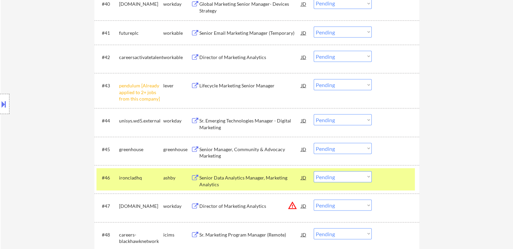
scroll to position [542, 0]
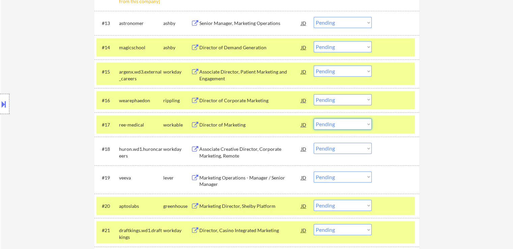
click at [331, 126] on select "Choose an option... Pending Applied Excluded (Questions) Excluded (Expired) Exc…" at bounding box center [343, 123] width 58 height 11
click at [314, 118] on select "Choose an option... Pending Applied Excluded (Questions) Excluded (Expired) Exc…" at bounding box center [343, 123] width 58 height 11
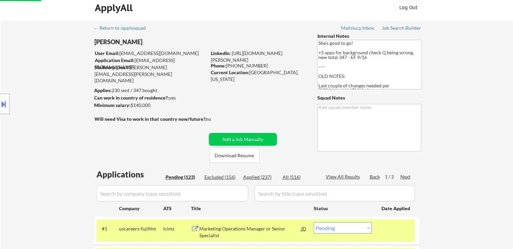
scroll to position [0, 0]
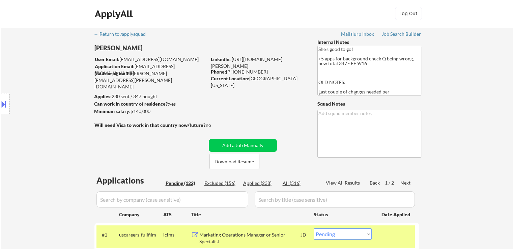
click at [0, 108] on button at bounding box center [3, 103] width 7 height 11
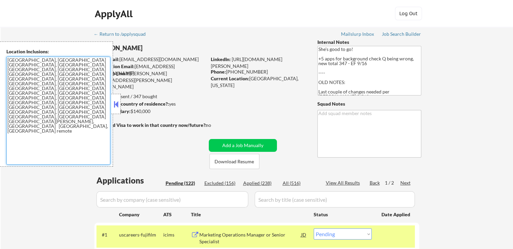
drag, startPoint x: 12, startPoint y: 80, endPoint x: 35, endPoint y: 65, distance: 26.6
click at [10, 79] on textarea "[GEOGRAPHIC_DATA], [GEOGRAPHIC_DATA] [GEOGRAPHIC_DATA], [GEOGRAPHIC_DATA] [GEOG…" at bounding box center [58, 111] width 104 height 108
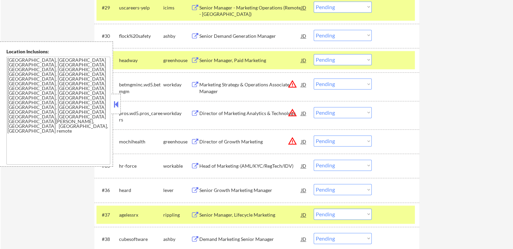
scroll to position [954, 0]
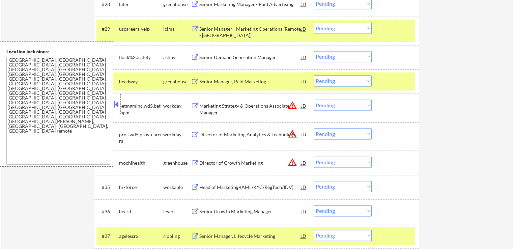
click at [326, 56] on select "Choose an option... Pending Applied Excluded (Questions) Excluded (Expired) Exc…" at bounding box center [343, 56] width 58 height 11
click at [314, 51] on select "Choose an option... Pending Applied Excluded (Questions) Excluded (Expired) Exc…" at bounding box center [343, 56] width 58 height 11
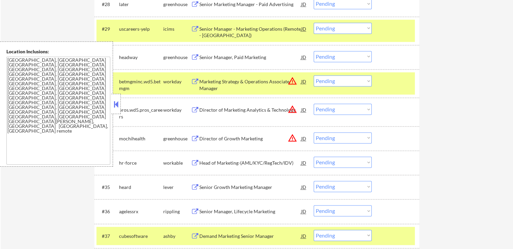
scroll to position [1022, 0]
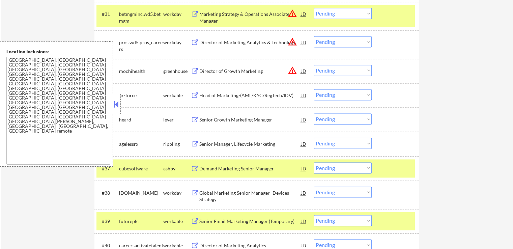
drag, startPoint x: 335, startPoint y: 117, endPoint x: 335, endPoint y: 122, distance: 4.7
click at [335, 117] on select "Choose an option... Pending Applied Excluded (Questions) Excluded (Expired) Exc…" at bounding box center [343, 118] width 58 height 11
click at [314, 113] on select "Choose an option... Pending Applied Excluded (Questions) Excluded (Expired) Exc…" at bounding box center [343, 118] width 58 height 11
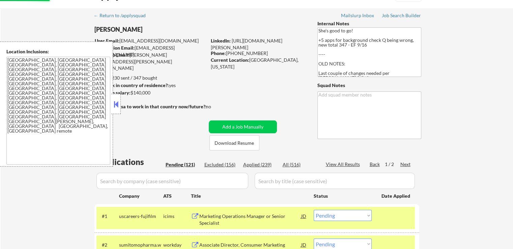
scroll to position [0, 0]
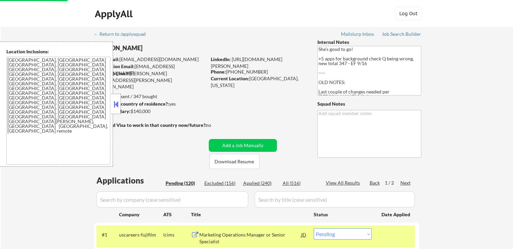
click at [115, 108] on button at bounding box center [115, 104] width 7 height 10
